Goal: Task Accomplishment & Management: Complete application form

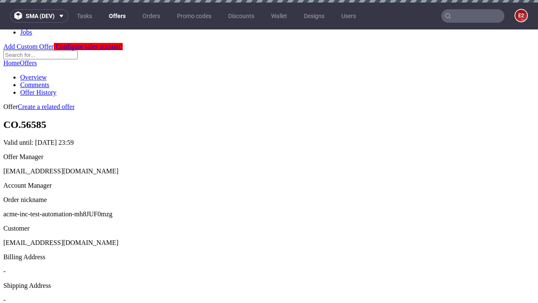
scroll to position [3, 0]
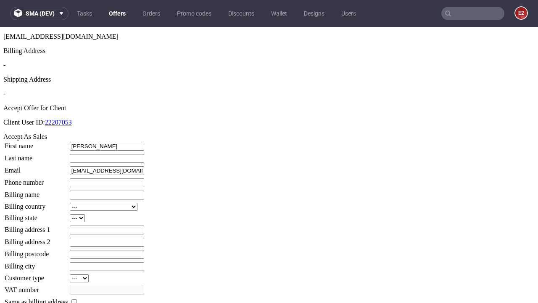
type input "[PERSON_NAME]"
type input "1509813888"
type input "[PERSON_NAME].Leffler30"
select select "13"
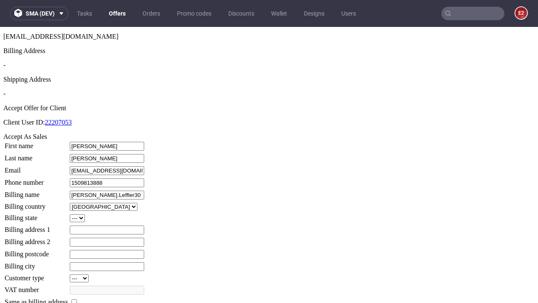
select select "132"
type input "[PERSON_NAME].Leffler30"
type input "[STREET_ADDRESS]"
type input "YR1 4PO"
type input "Zboncak-on-[PERSON_NAME]"
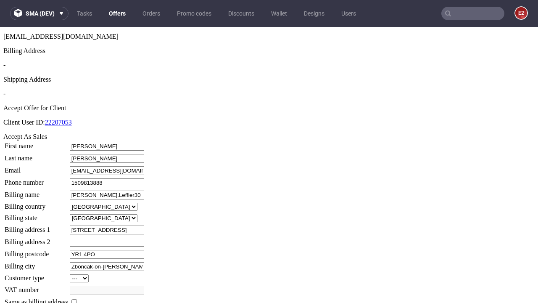
click at [77, 299] on input "checkbox" at bounding box center [73, 301] width 5 height 5
checkbox input "true"
type input "[PERSON_NAME].Leffler30"
select select "13"
type input "[STREET_ADDRESS]"
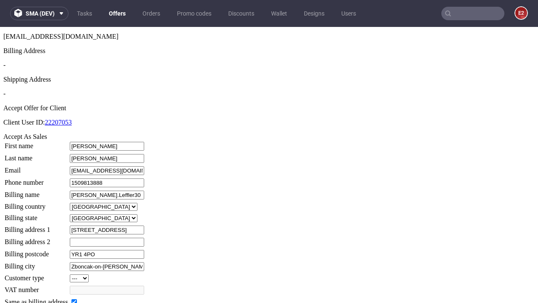
type input "YR1 4PO"
type input "Zboncak-on-[PERSON_NAME]"
select select "132"
